Goal: Transaction & Acquisition: Purchase product/service

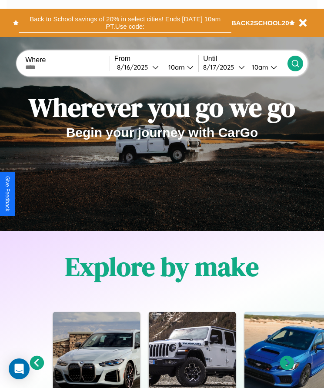
click at [125, 23] on button "Back to School savings of 20% in select cities! Ends [DATE] 10am PT. Use code:" at bounding box center [125, 23] width 212 height 20
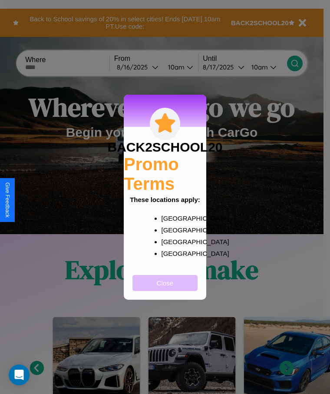
click at [165, 288] on button "Close" at bounding box center [165, 283] width 65 height 16
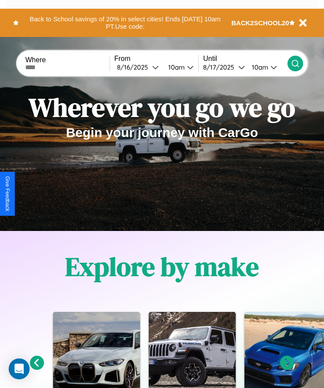
scroll to position [1133, 0]
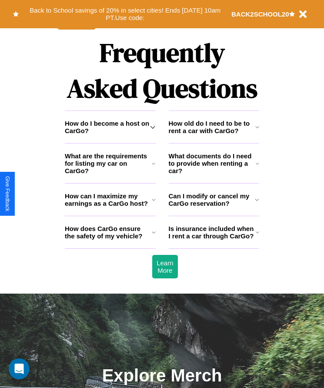
click at [257, 235] on icon at bounding box center [256, 232] width 3 height 7
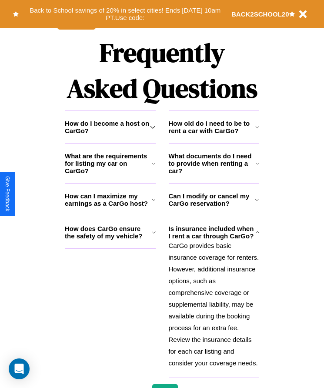
click at [153, 203] on icon at bounding box center [154, 199] width 4 height 7
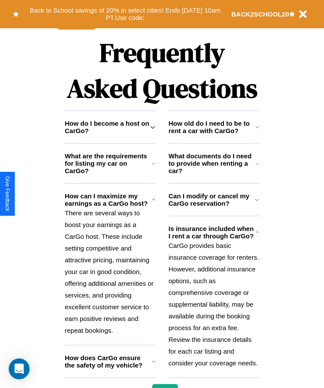
click at [213, 311] on p "CarGo provides basic insurance coverage for renters. However, additional insura…" at bounding box center [214, 303] width 91 height 129
click at [213, 174] on h3 "What documents do I need to provide when renting a car?" at bounding box center [212, 163] width 87 height 22
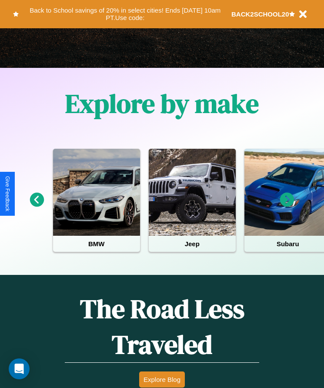
scroll to position [145, 0]
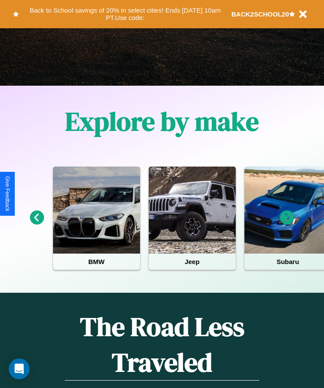
click at [287, 223] on icon at bounding box center [287, 217] width 14 height 14
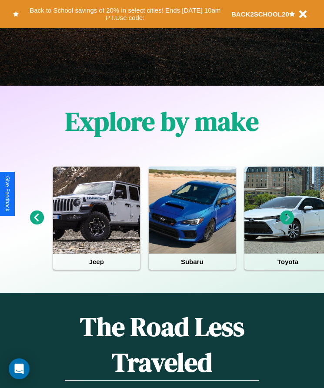
click at [36, 223] on icon at bounding box center [37, 217] width 14 height 14
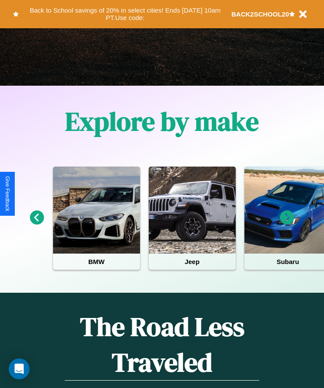
click at [287, 223] on icon at bounding box center [287, 217] width 14 height 14
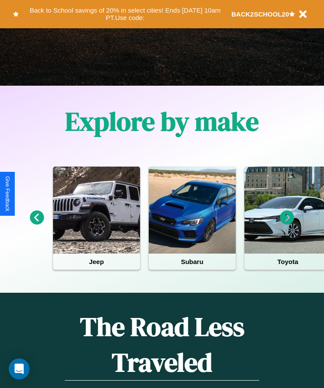
click at [287, 223] on icon at bounding box center [287, 217] width 14 height 14
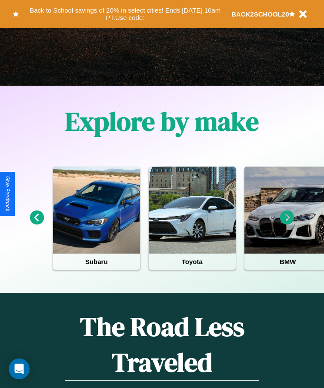
click at [36, 223] on icon at bounding box center [37, 217] width 14 height 14
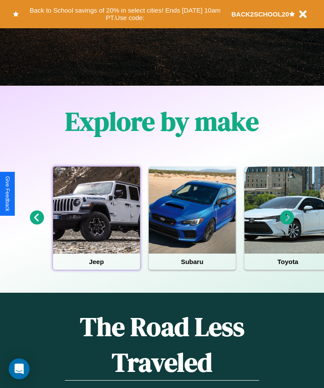
click at [96, 223] on div at bounding box center [96, 209] width 87 height 87
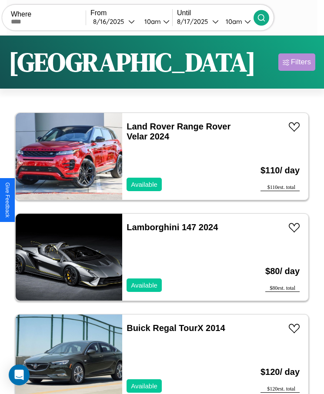
click at [296, 62] on div "Filters" at bounding box center [301, 62] width 20 height 9
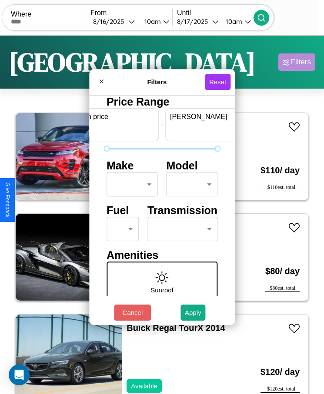
scroll to position [0, 32]
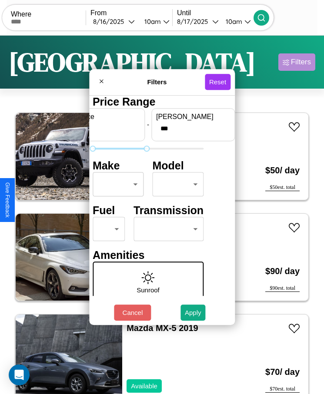
type input "***"
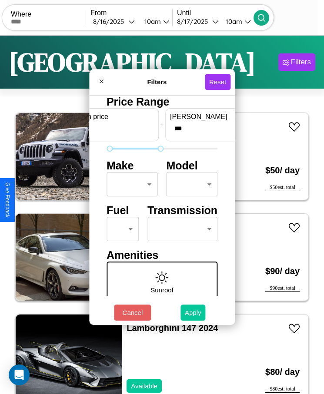
type input "**"
click at [193, 312] on button "Apply" at bounding box center [192, 313] width 25 height 16
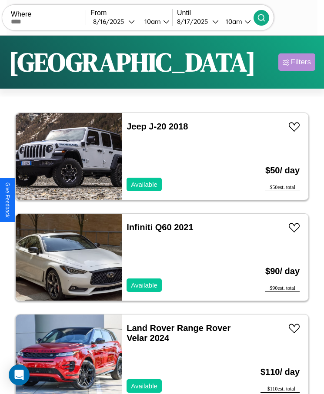
click at [296, 62] on div "Filters" at bounding box center [301, 62] width 20 height 9
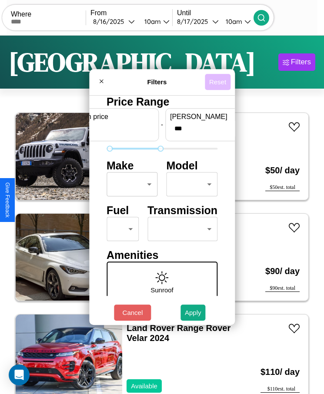
click at [219, 82] on button "Reset" at bounding box center [218, 82] width 26 height 16
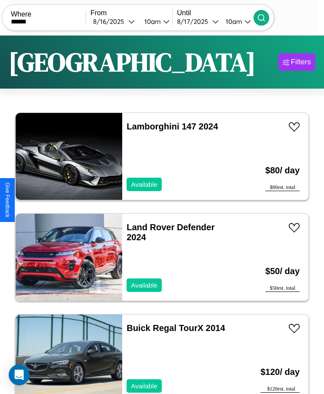
type input "******"
click at [265, 17] on icon at bounding box center [261, 17] width 9 height 9
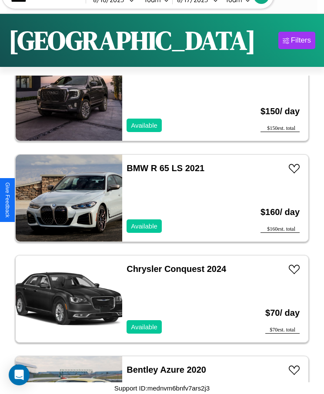
scroll to position [2325, 0]
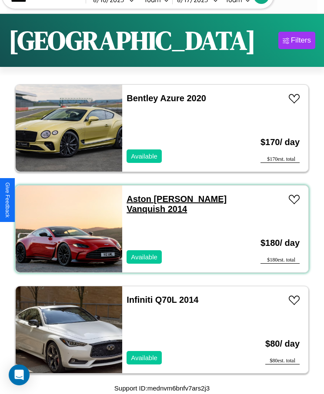
click at [150, 199] on link "Aston [PERSON_NAME] Vanquish 2014" at bounding box center [176, 204] width 100 height 20
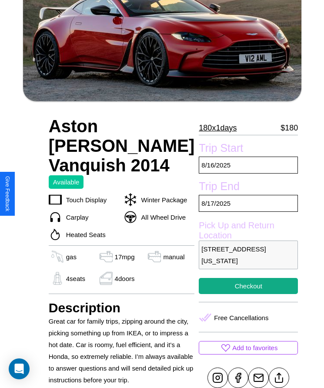
scroll to position [246, 0]
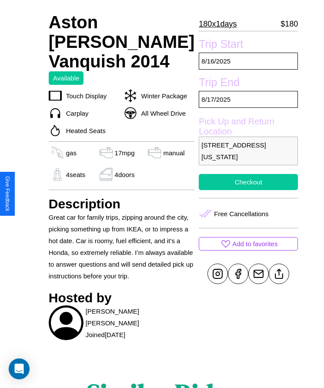
click at [221, 190] on button "Checkout" at bounding box center [248, 182] width 99 height 16
